Goal: Task Accomplishment & Management: Complete application form

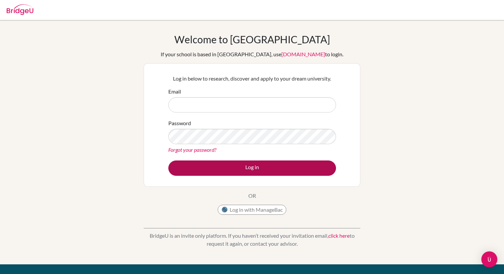
type input "spetersen@ish.dk"
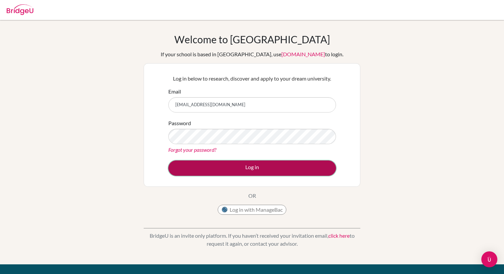
click at [243, 170] on button "Log in" at bounding box center [252, 168] width 168 height 15
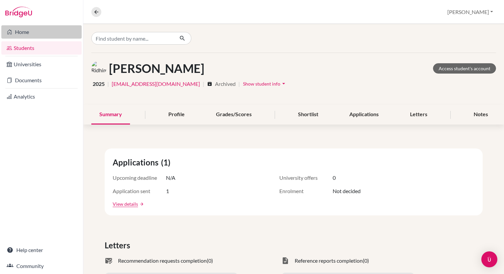
click at [25, 34] on link "Home" at bounding box center [41, 31] width 80 height 13
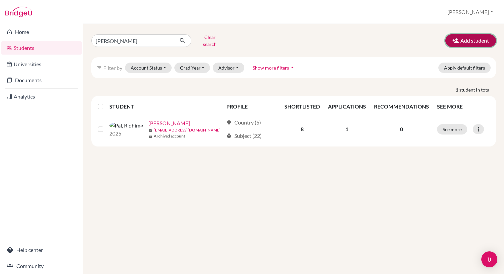
click at [463, 37] on button "Add student" at bounding box center [470, 40] width 51 height 13
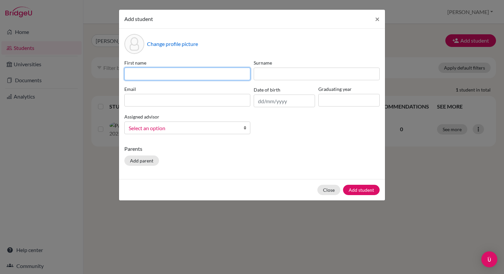
click at [164, 72] on input at bounding box center [187, 74] width 126 height 13
type input "[PERSON_NAME]"
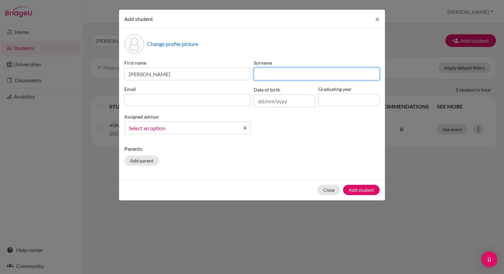
click at [261, 78] on input at bounding box center [317, 74] width 126 height 13
click at [273, 73] on input at bounding box center [317, 74] width 126 height 13
paste input "Lundback Dyhr"
type input "Lundback Dyhr"
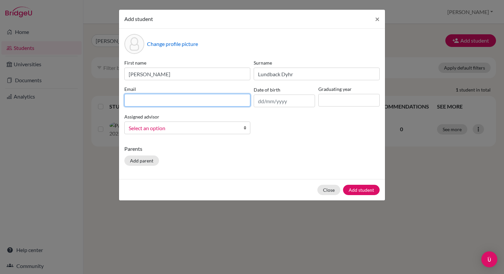
click at [170, 99] on input at bounding box center [187, 100] width 126 height 13
click at [138, 97] on input at bounding box center [187, 100] width 126 height 13
click at [139, 98] on input at bounding box center [187, 100] width 126 height 13
click at [133, 124] on div "Assigned advisor [PERSON_NAME], [PERSON_NAME], [PERSON_NAME], [PERSON_NAME], Ab…" at bounding box center [187, 124] width 129 height 22
click at [145, 102] on input at bounding box center [187, 100] width 126 height 13
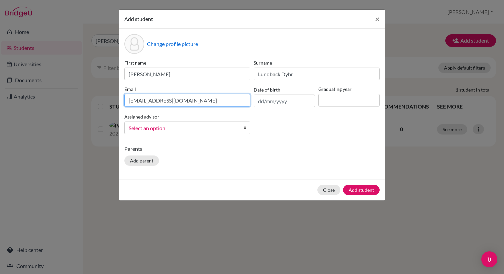
type input "[EMAIL_ADDRESS][DOMAIN_NAME]"
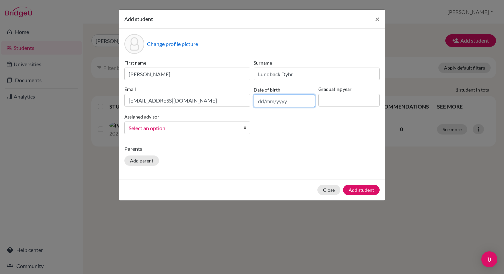
click at [261, 102] on input "text" at bounding box center [284, 101] width 61 height 13
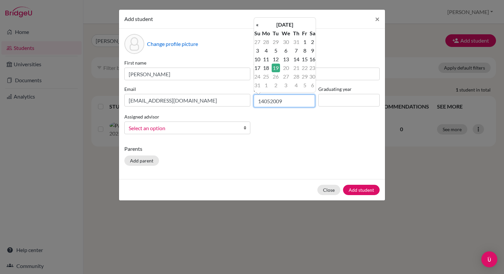
type input "[DATE]"
click at [326, 105] on input at bounding box center [348, 100] width 61 height 13
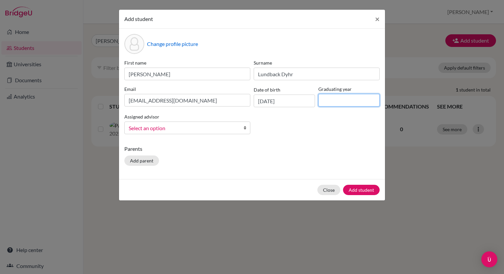
type input "2027"
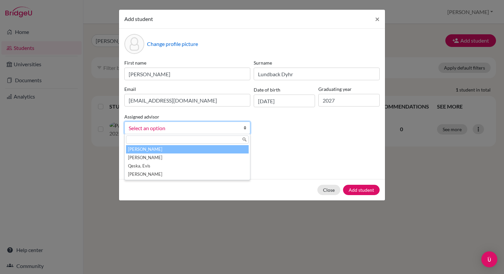
click at [171, 128] on span "Select an option" at bounding box center [183, 128] width 109 height 9
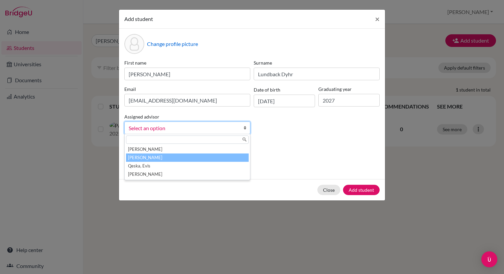
click at [146, 160] on li "[PERSON_NAME]" at bounding box center [187, 158] width 123 height 8
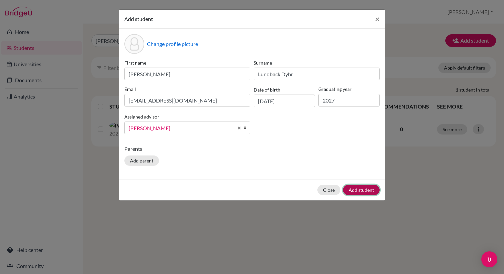
click at [359, 193] on button "Add student" at bounding box center [361, 190] width 37 height 10
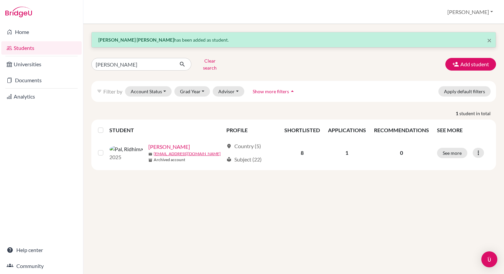
click at [45, 49] on link "Students" at bounding box center [41, 47] width 80 height 13
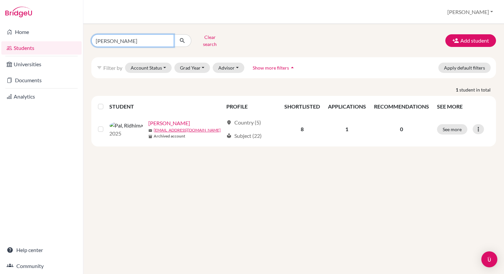
drag, startPoint x: 141, startPoint y: 38, endPoint x: 81, endPoint y: 43, distance: 59.9
click at [81, 44] on div "Home Students Universities Documents Analytics Help center Community Students o…" at bounding box center [252, 137] width 504 height 274
drag, startPoint x: 132, startPoint y: 37, endPoint x: 83, endPoint y: 36, distance: 48.7
click at [83, 36] on div "ridhima Clear search Add student filter_list Filter by Account Status Active ac…" at bounding box center [293, 149] width 421 height 250
type input "astrid"
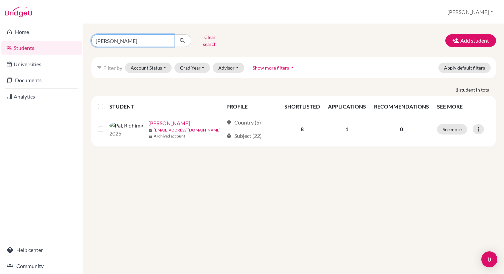
click button "submit" at bounding box center [183, 40] width 18 height 13
